Goal: Transaction & Acquisition: Book appointment/travel/reservation

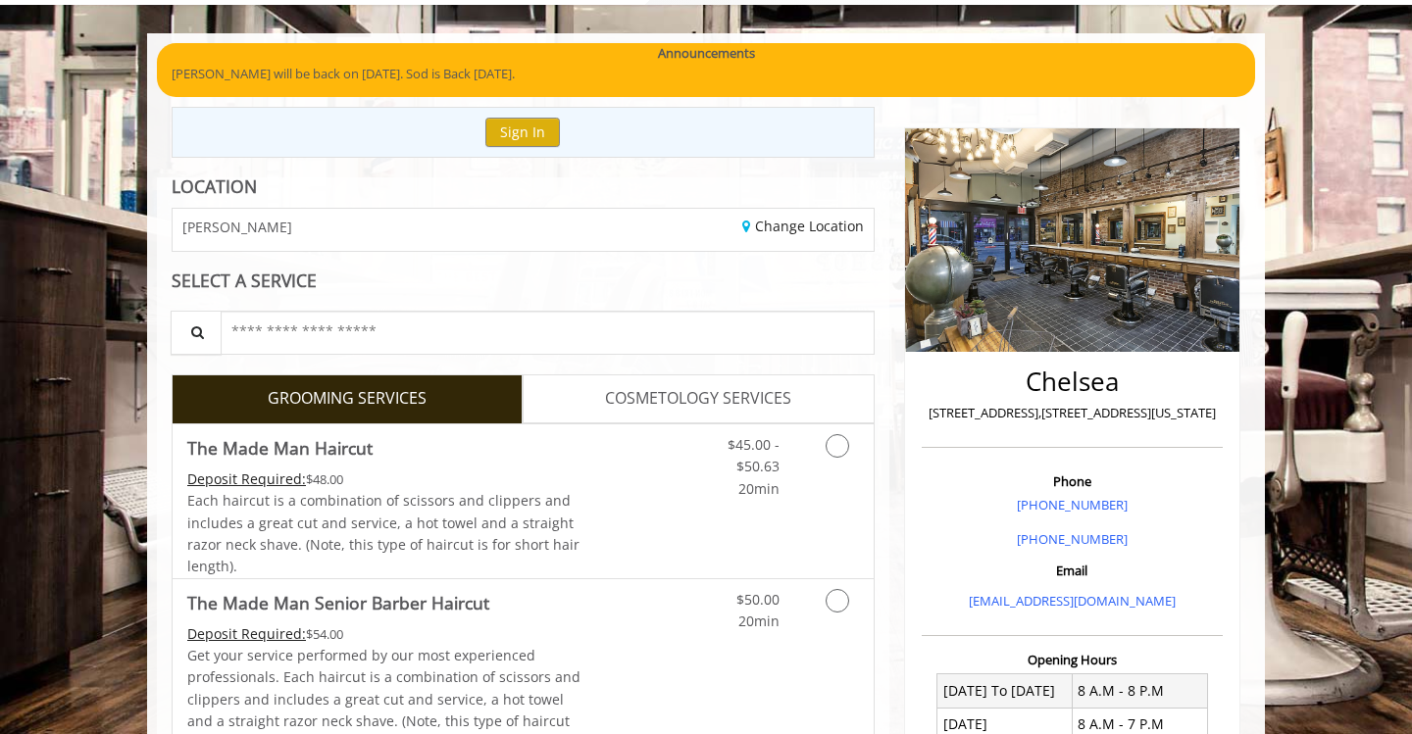
scroll to position [118, 0]
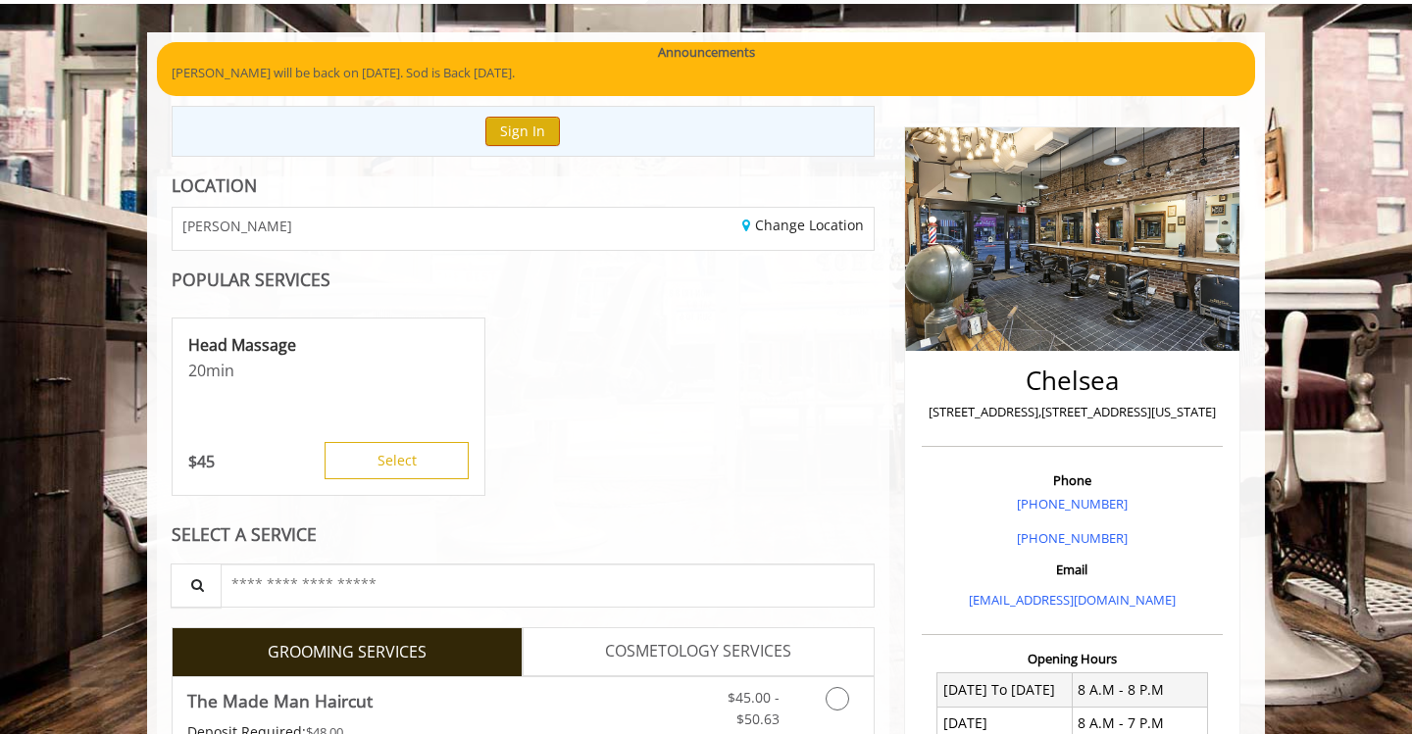
click at [525, 136] on button "Sign In" at bounding box center [522, 131] width 75 height 28
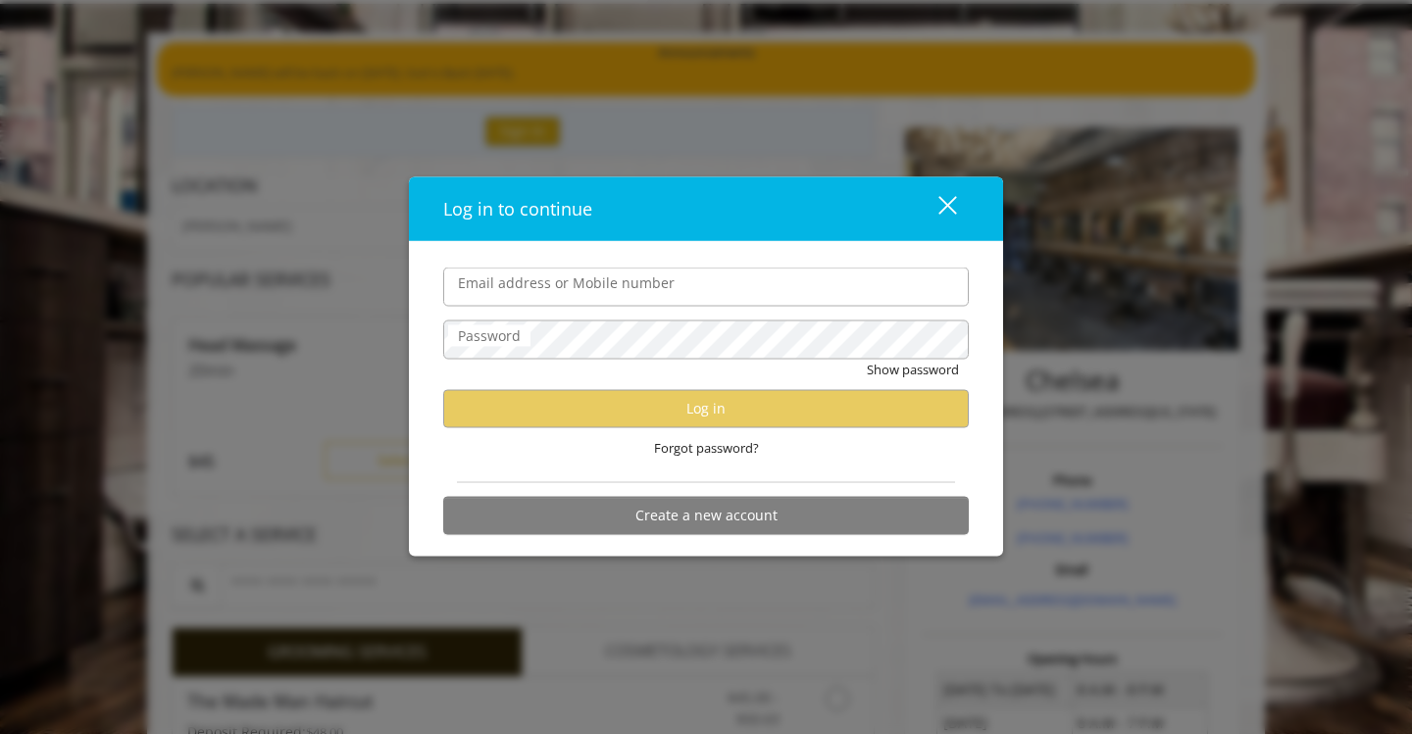
click at [737, 477] on form "Email address or Mobile number Password Show password Log in Forgot password? C…" at bounding box center [706, 407] width 526 height 278
click at [821, 463] on div "Forgot password?" at bounding box center [706, 449] width 526 height 40
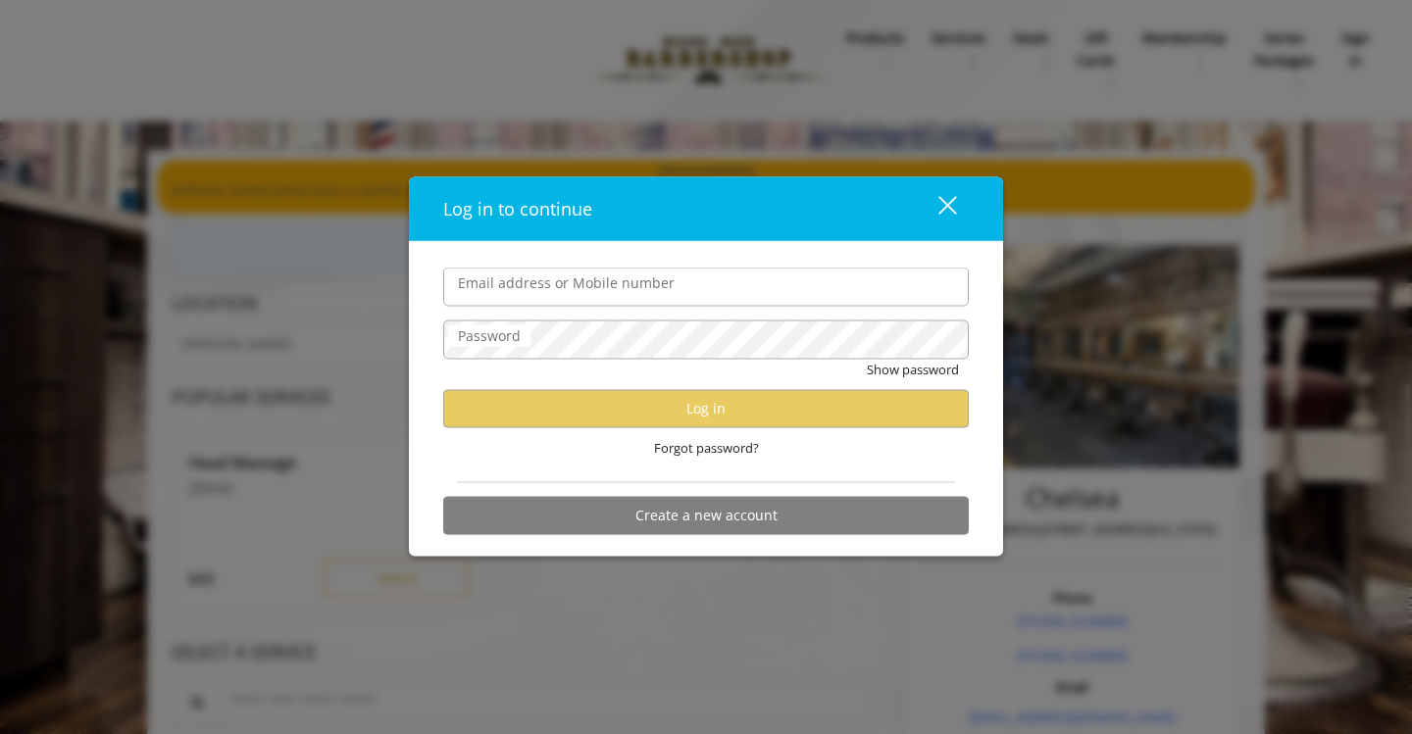
scroll to position [128, 0]
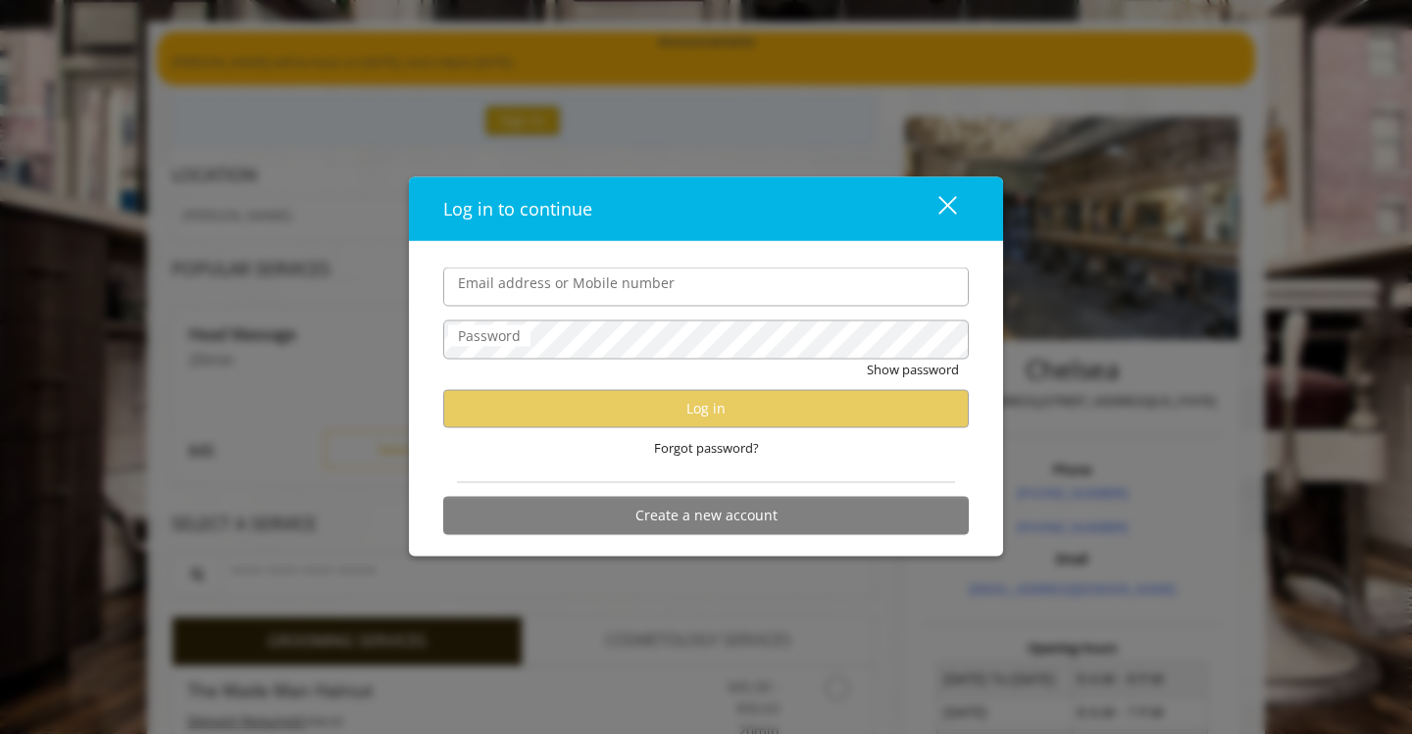
click at [765, 462] on div "Forgot password?" at bounding box center [706, 449] width 526 height 40
drag, startPoint x: 765, startPoint y: 462, endPoint x: 783, endPoint y: 459, distance: 17.9
click at [765, 462] on div "Forgot password?" at bounding box center [706, 449] width 526 height 40
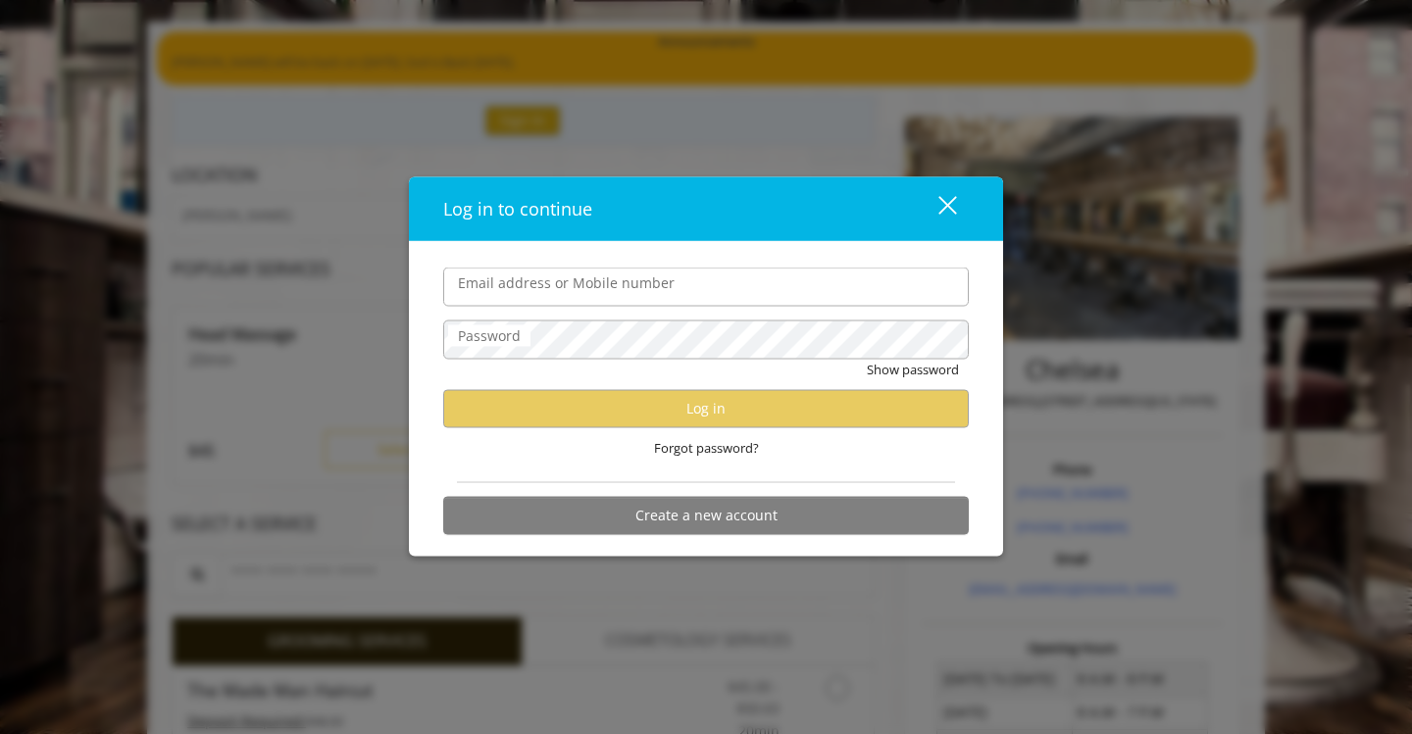
click at [908, 381] on div "Show password" at bounding box center [706, 375] width 526 height 30
click at [920, 369] on button "Show password" at bounding box center [913, 370] width 92 height 21
click at [816, 255] on div "Email address or Mobile number Password Hide password Log in Forgot password? C…" at bounding box center [706, 399] width 594 height 315
type input "********"
drag, startPoint x: 773, startPoint y: 207, endPoint x: 879, endPoint y: 207, distance: 105.9
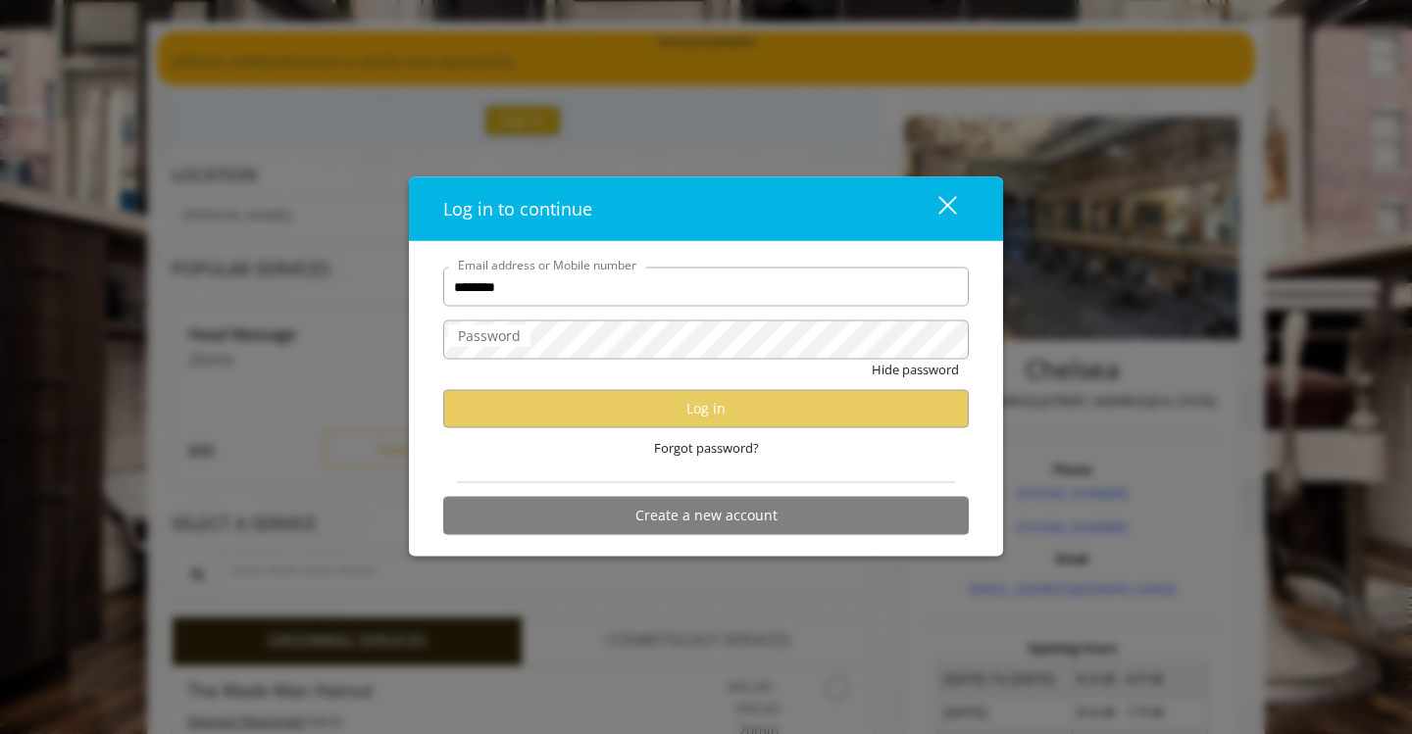
click at [787, 207] on div "Log in to continue" at bounding box center [672, 209] width 459 height 28
click at [888, 207] on div "Log in to continue" at bounding box center [672, 209] width 459 height 28
click at [964, 202] on button "close" at bounding box center [935, 208] width 67 height 40
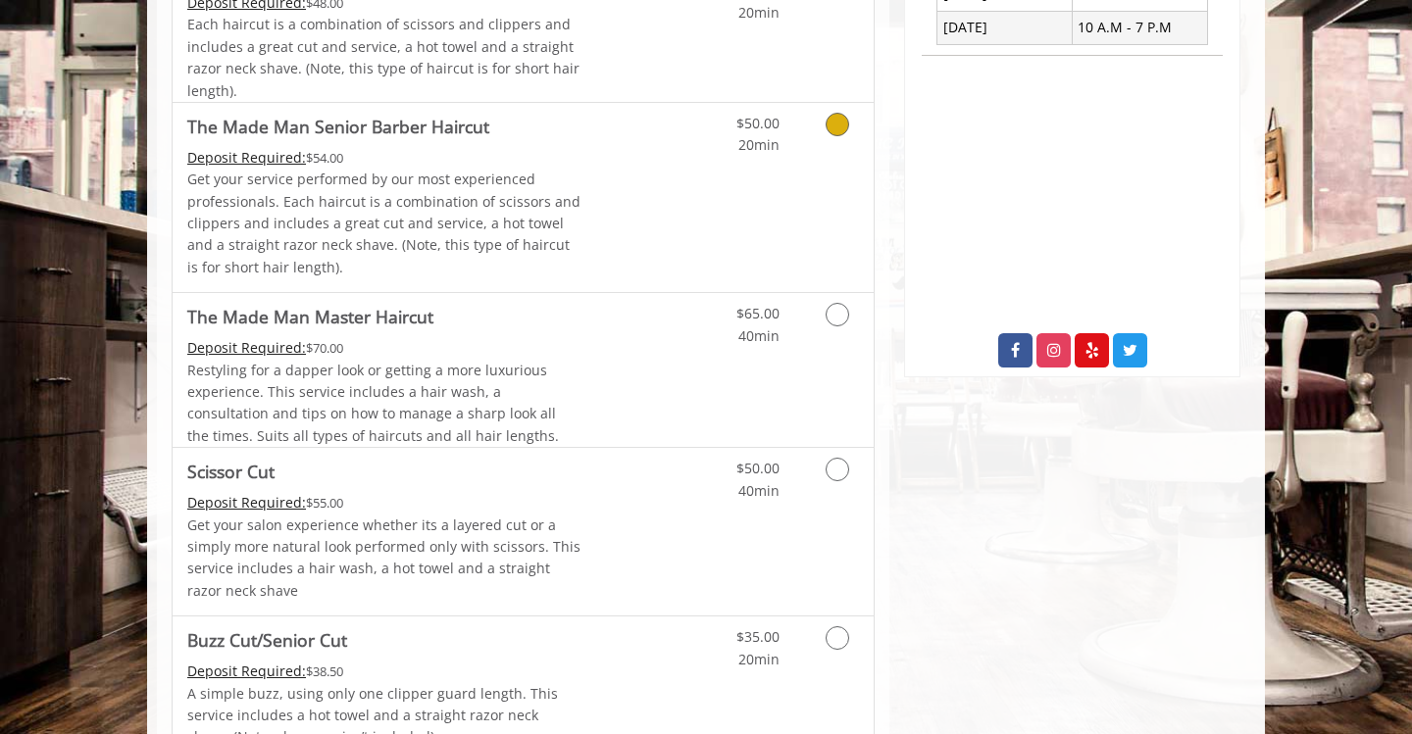
scroll to position [851, 0]
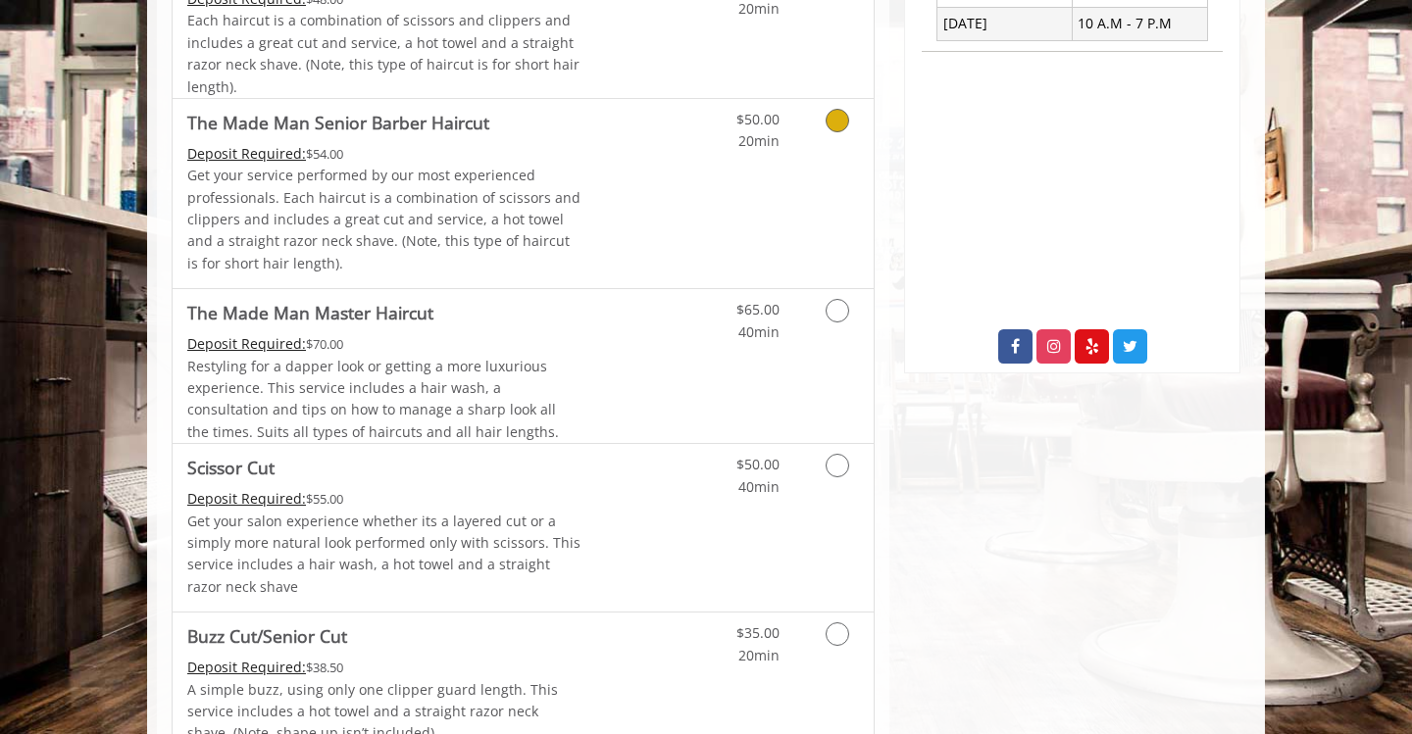
click at [844, 121] on icon "Grooming services" at bounding box center [838, 121] width 24 height 24
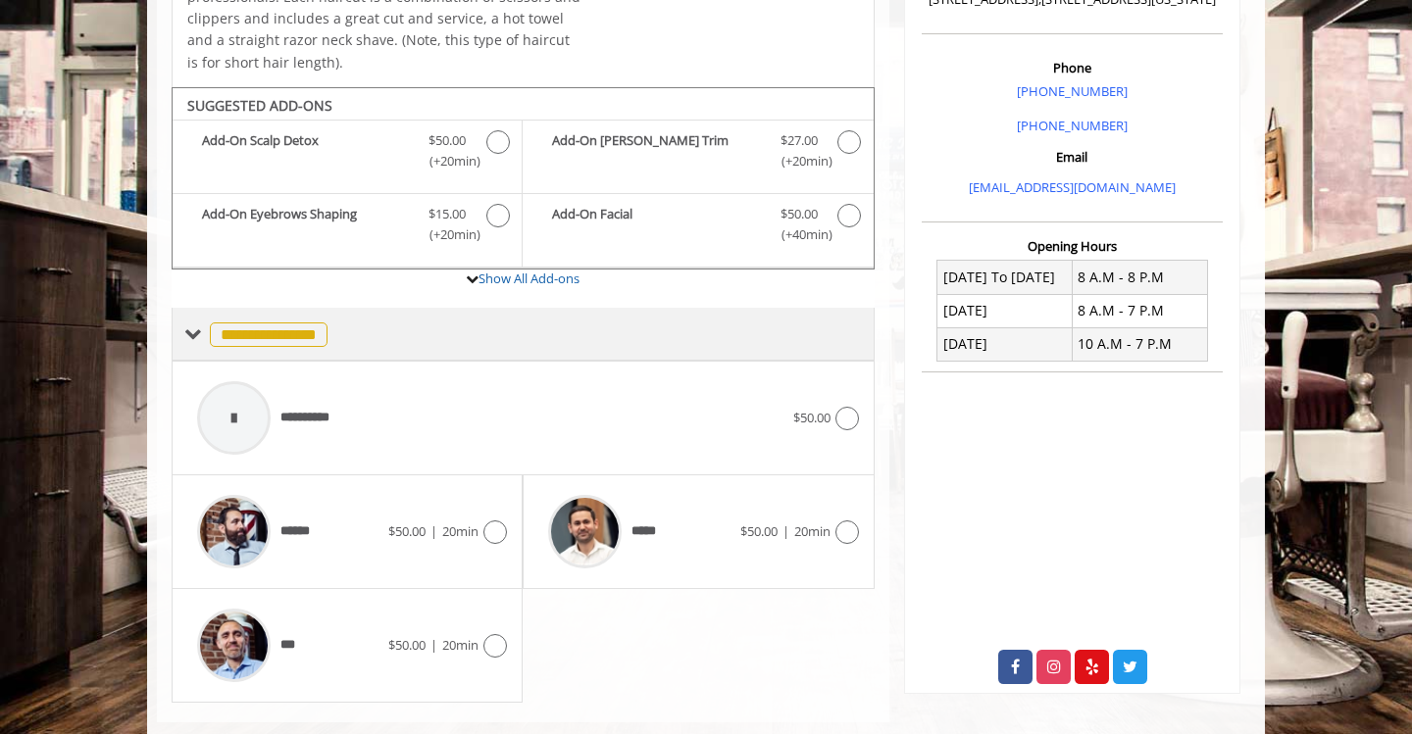
scroll to position [559, 0]
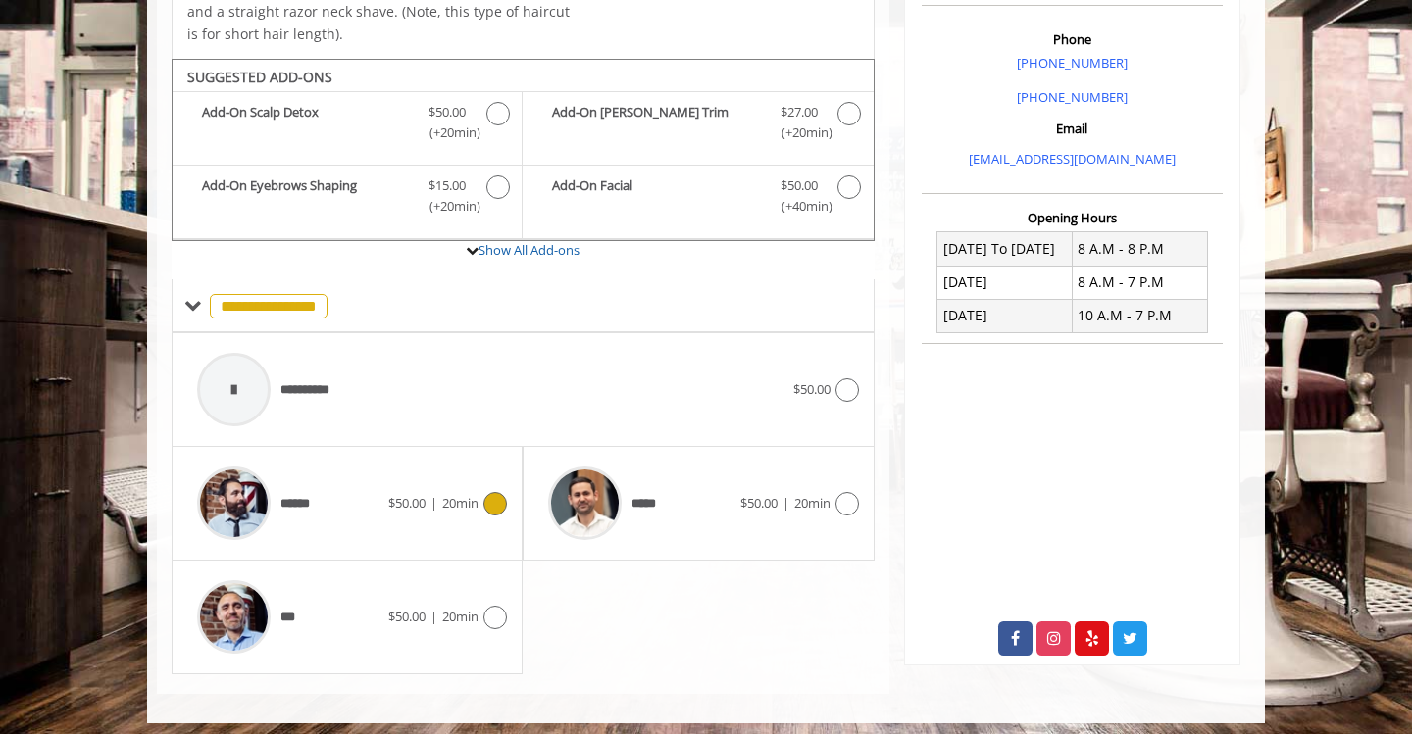
click at [482, 492] on div at bounding box center [493, 504] width 28 height 24
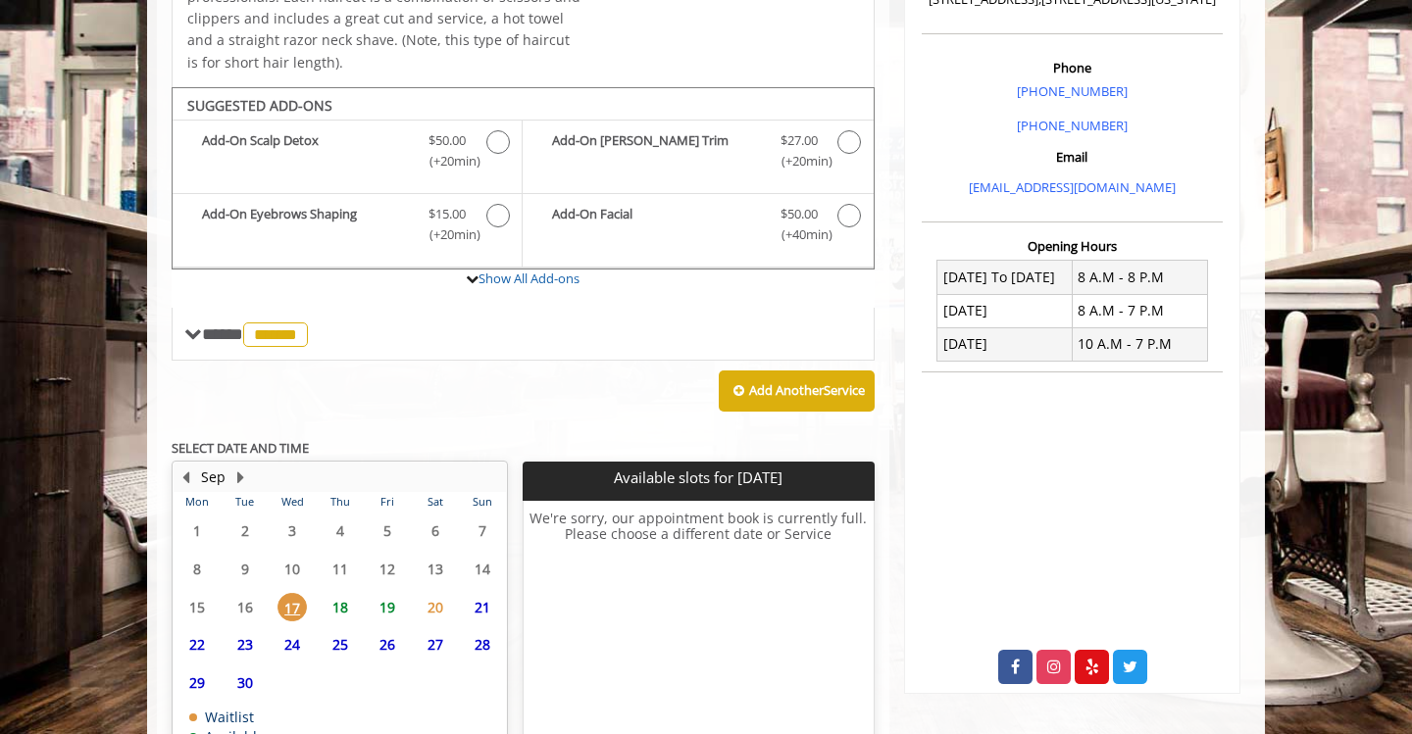
scroll to position [532, 0]
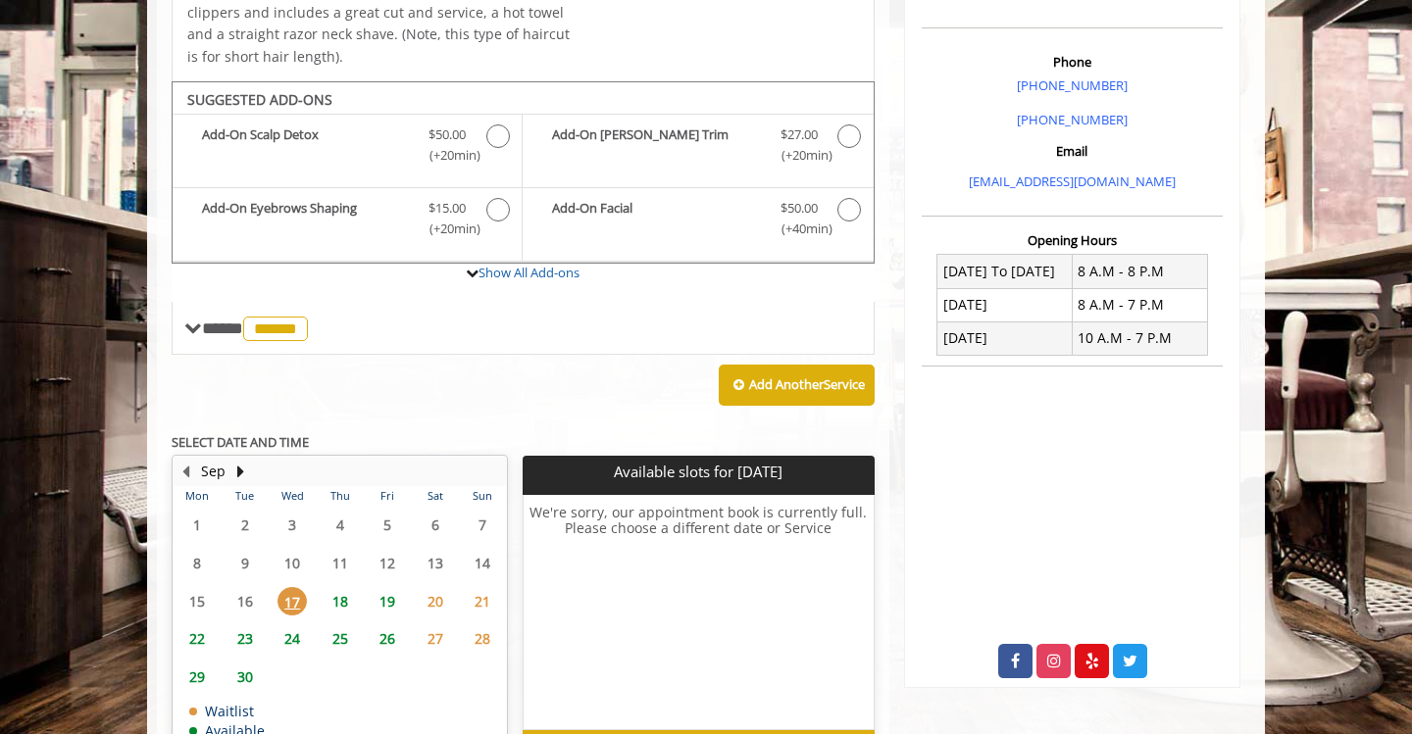
click at [336, 593] on span "18" at bounding box center [340, 601] width 29 height 28
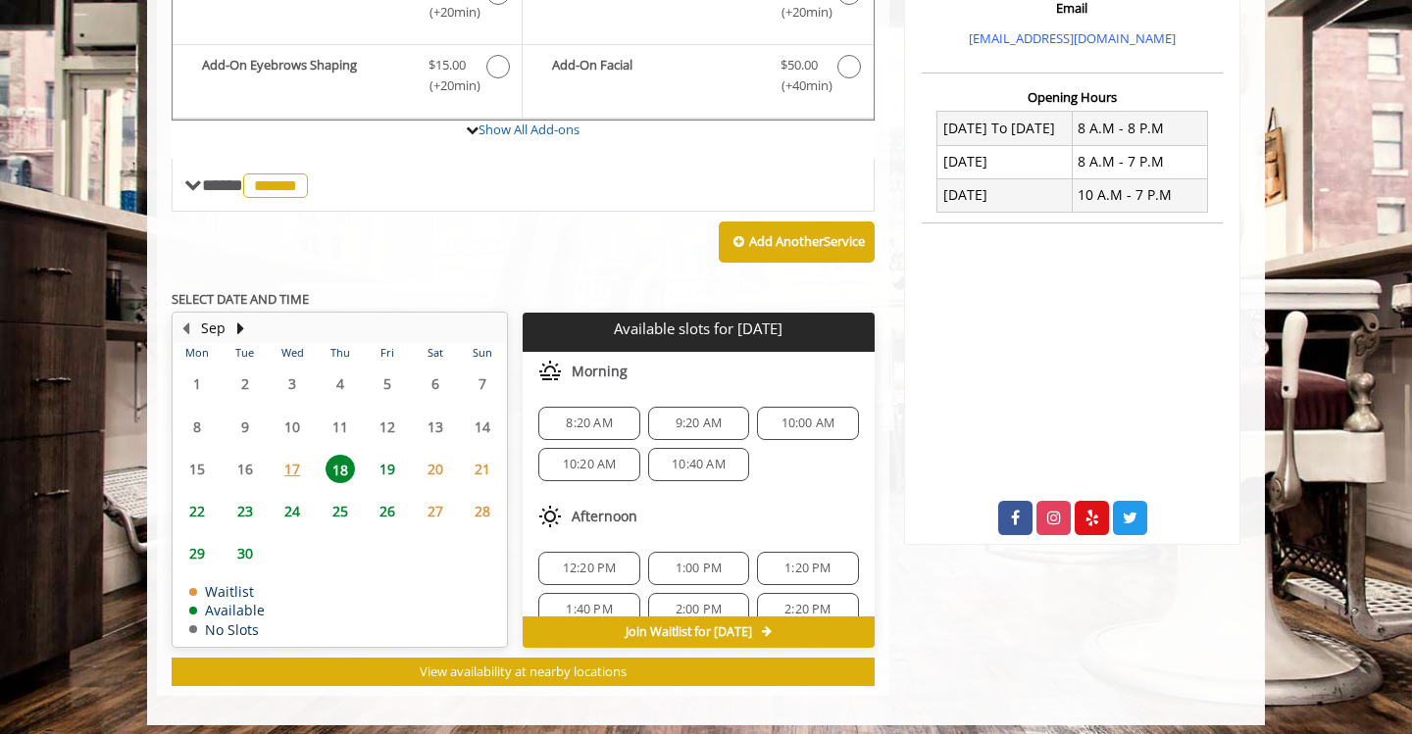
scroll to position [0, 0]
click at [566, 663] on span "View availability at nearby locations" at bounding box center [523, 672] width 207 height 18
